Goal: Find specific page/section: Find specific page/section

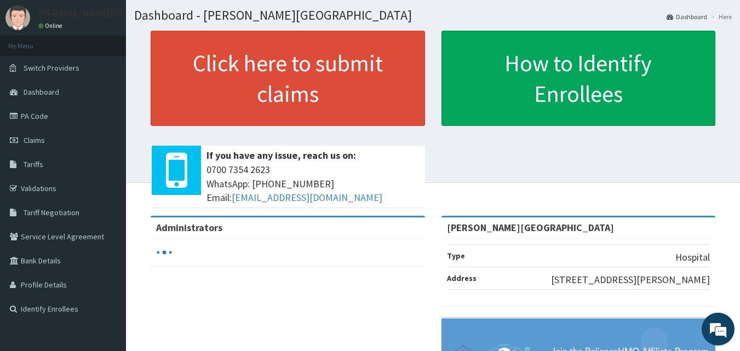
scroll to position [27, 0]
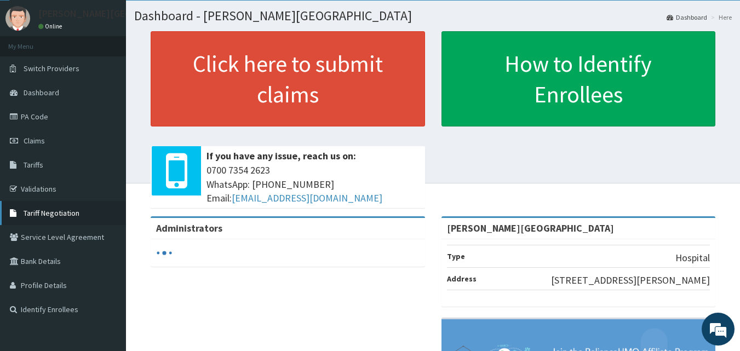
click at [45, 214] on span "Tariff Negotiation" at bounding box center [52, 213] width 56 height 10
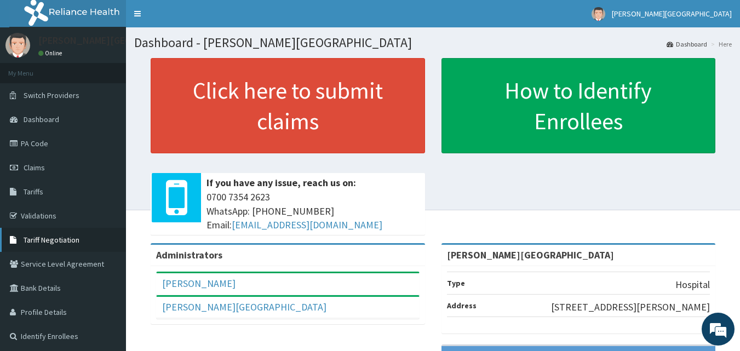
click at [45, 237] on span "Tariff Negotiation" at bounding box center [52, 240] width 56 height 10
